Goal: Information Seeking & Learning: Learn about a topic

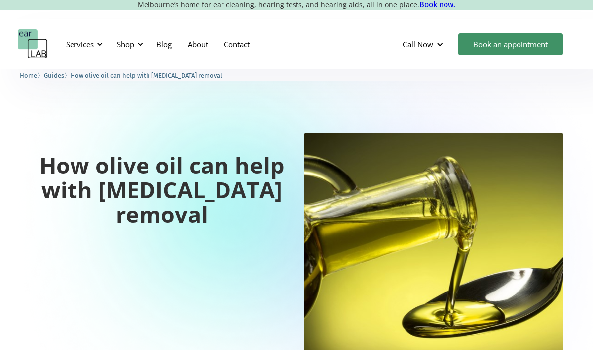
scroll to position [19, 0]
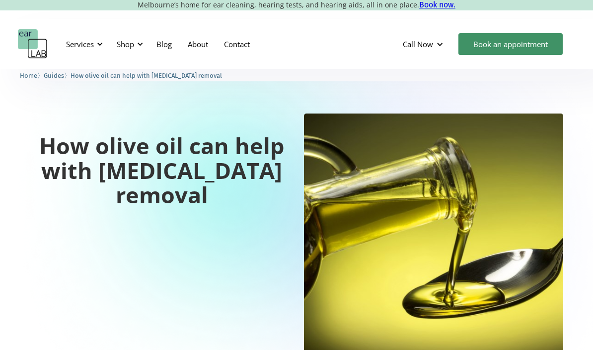
click at [501, 39] on link "Book an appointment" at bounding box center [510, 44] width 104 height 22
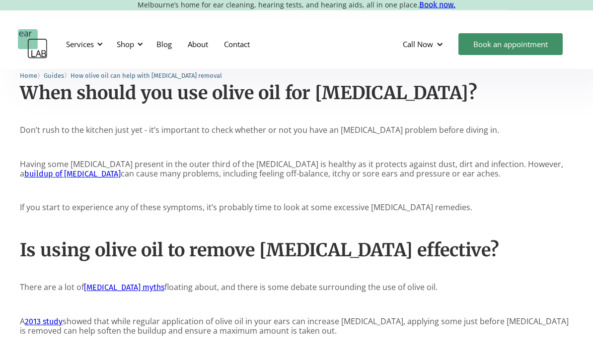
scroll to position [462, 0]
click at [112, 291] on link "earwax myths" at bounding box center [124, 287] width 80 height 9
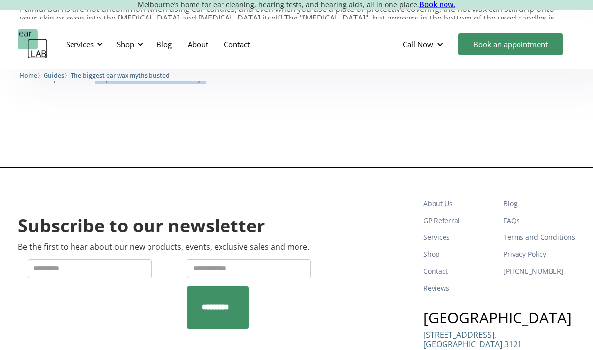
scroll to position [826, 0]
click at [507, 221] on link "FAQs" at bounding box center [539, 220] width 72 height 17
